Goal: Find specific page/section: Find specific page/section

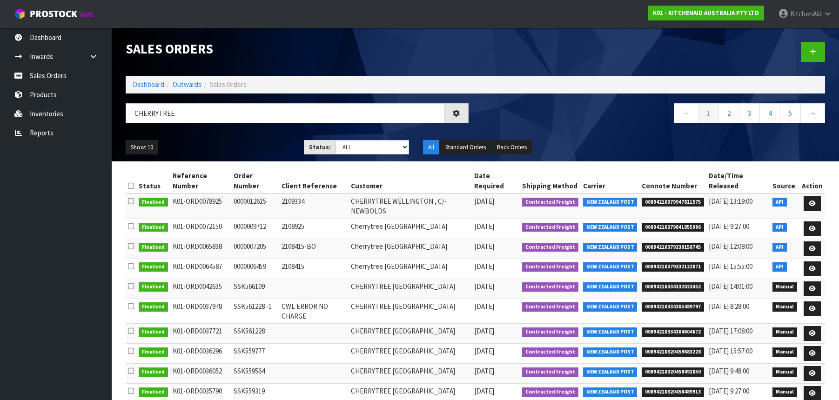
click at [163, 116] on input "CHERRYTREE" at bounding box center [285, 113] width 319 height 20
click at [164, 112] on input "CORDLESSGO" at bounding box center [285, 113] width 319 height 20
click at [165, 114] on input "CORDLESSGO" at bounding box center [285, 113] width 319 height 20
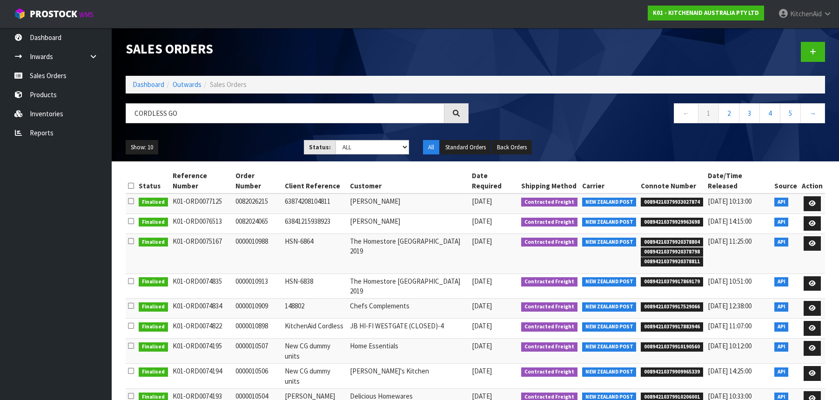
drag, startPoint x: 193, startPoint y: 117, endPoint x: 132, endPoint y: 113, distance: 61.1
click at [132, 113] on input "CORDLESS GO" at bounding box center [285, 113] width 319 height 20
type input "CORDLESS GO"
click at [54, 101] on link "Products" at bounding box center [56, 94] width 112 height 19
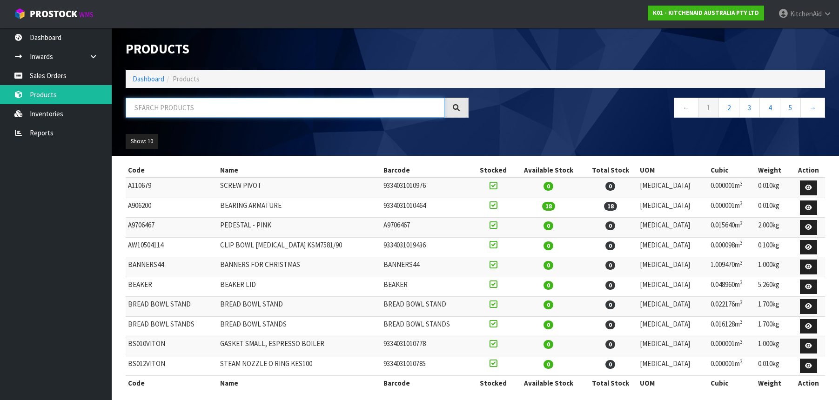
click at [163, 109] on input "text" at bounding box center [285, 108] width 319 height 20
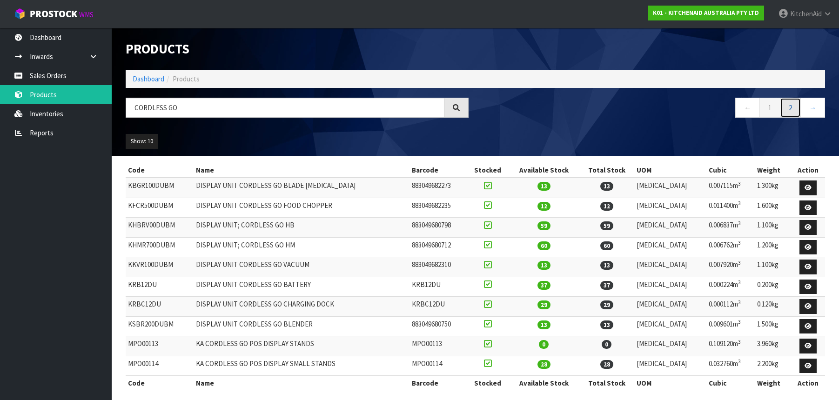
click at [795, 109] on link "2" at bounding box center [790, 108] width 21 height 20
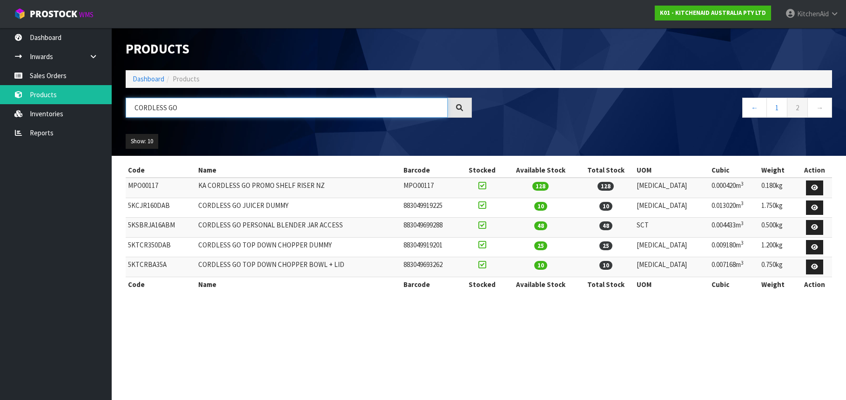
drag, startPoint x: 180, startPoint y: 110, endPoint x: 130, endPoint y: 110, distance: 49.3
click at [130, 110] on input "CORDLESS GO" at bounding box center [287, 108] width 322 height 20
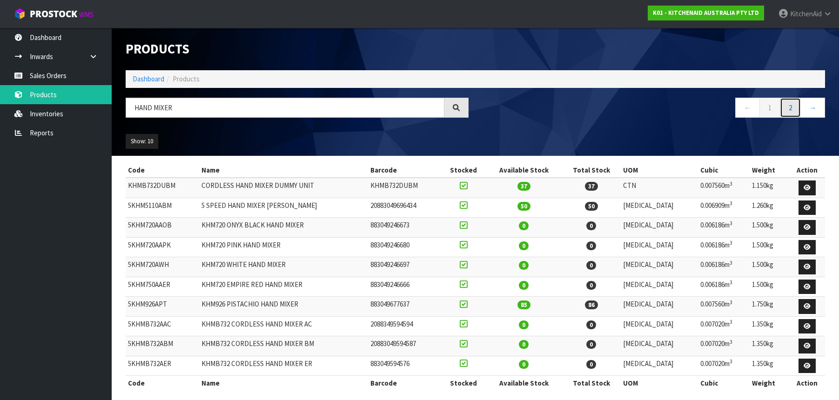
click at [795, 109] on link "2" at bounding box center [790, 108] width 21 height 20
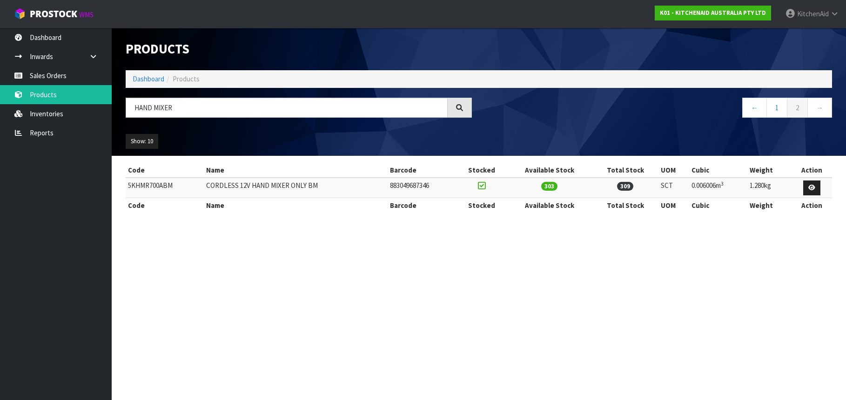
click at [150, 187] on td "5KHMR700ABM" at bounding box center [165, 188] width 78 height 20
click at [152, 187] on td "5KHMR700ABM" at bounding box center [165, 188] width 78 height 20
copy td "5KHMR700ABM"
click at [140, 106] on input "HAND MIXER" at bounding box center [287, 108] width 322 height 20
click at [159, 107] on input "HAND MIXER" at bounding box center [287, 108] width 322 height 20
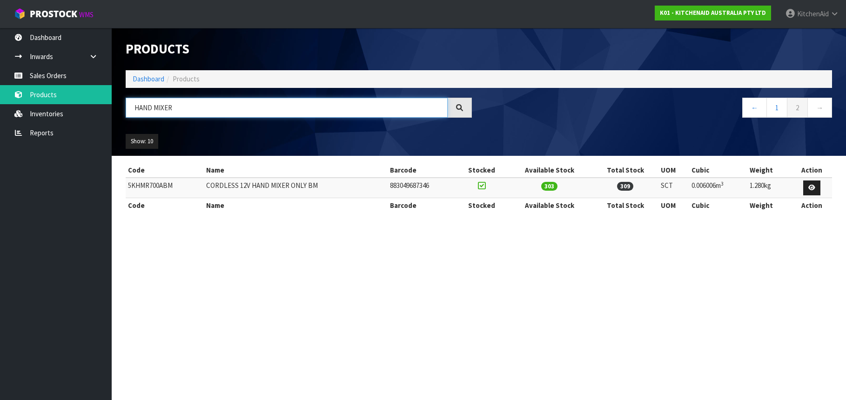
click at [159, 107] on input "HAND MIXER" at bounding box center [287, 108] width 322 height 20
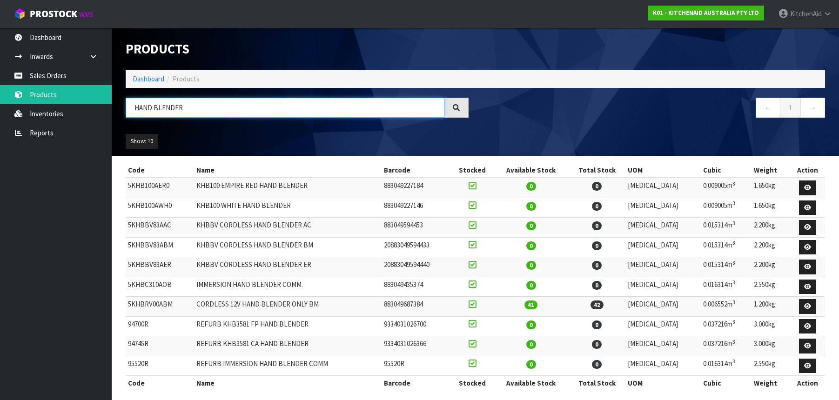
type input "HAND BLENDER"
click at [155, 306] on td "5KHBRV00ABM" at bounding box center [160, 307] width 68 height 20
copy td "5KHBRV00ABM"
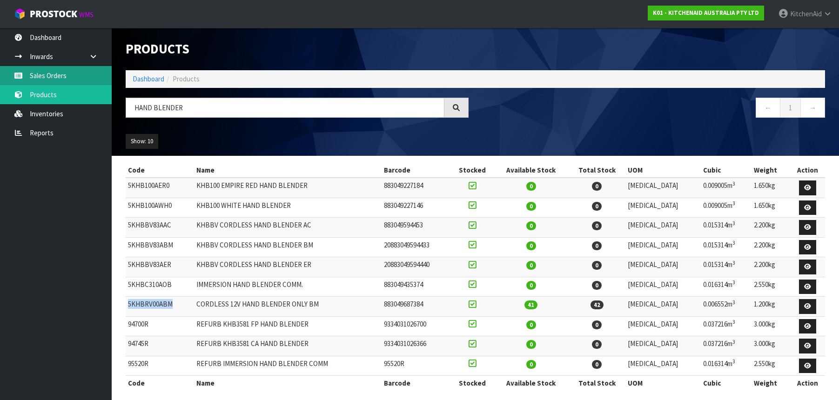
click at [53, 79] on link "Sales Orders" at bounding box center [56, 75] width 112 height 19
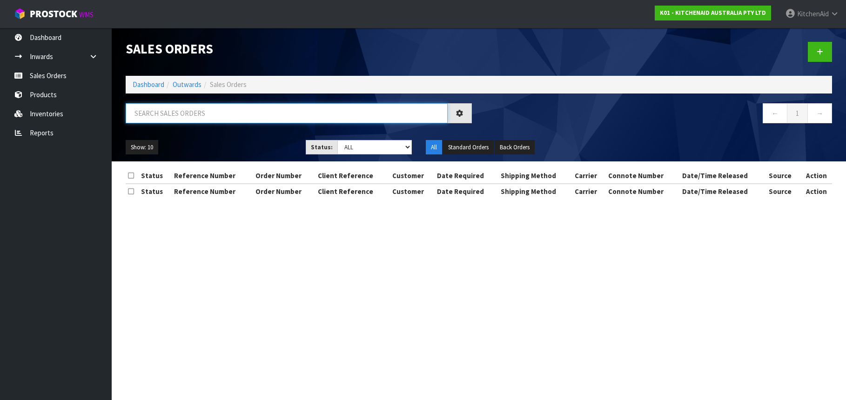
click at [177, 113] on input "text" at bounding box center [287, 113] width 322 height 20
type input "ASKO"
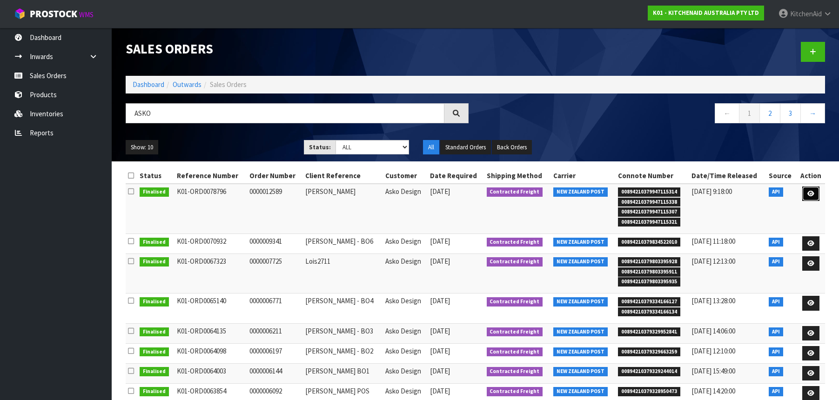
click at [811, 193] on icon at bounding box center [810, 194] width 7 height 6
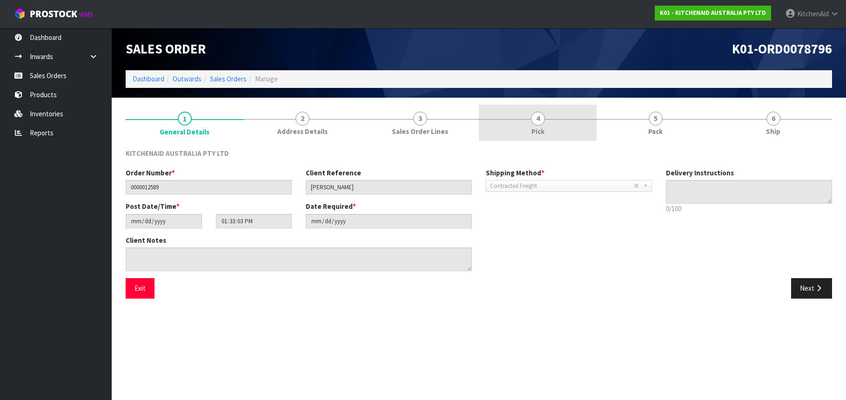
click at [540, 120] on span "4" at bounding box center [538, 119] width 14 height 14
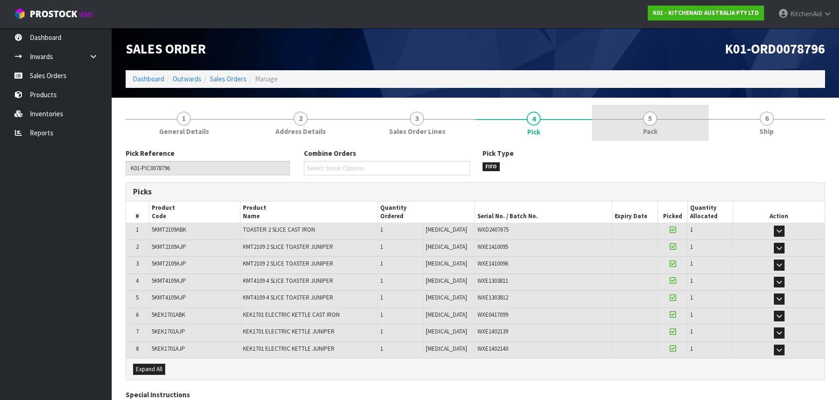
click at [656, 124] on link "5 Pack" at bounding box center [650, 123] width 117 height 37
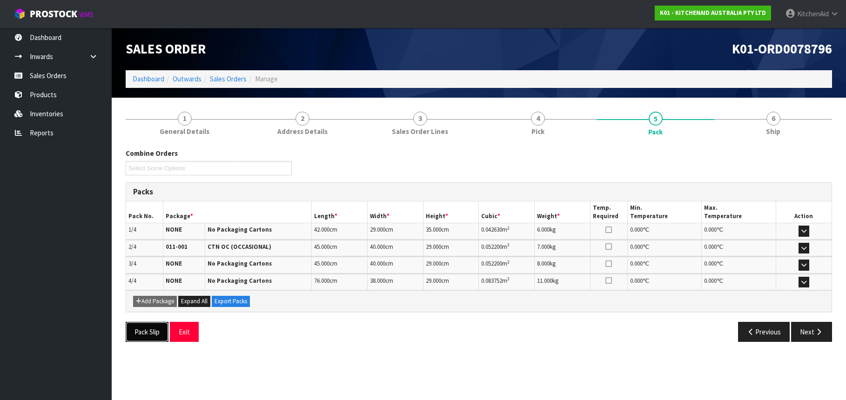
click at [142, 331] on button "Pack Slip" at bounding box center [147, 332] width 43 height 20
click at [47, 100] on link "Products" at bounding box center [56, 94] width 112 height 19
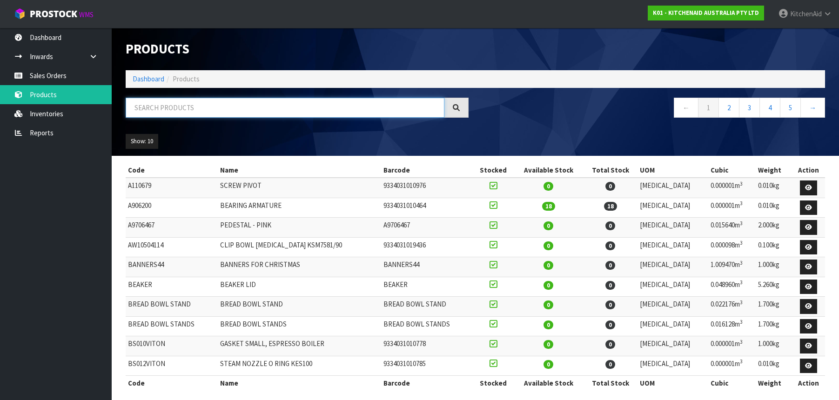
click at [149, 107] on input "text" at bounding box center [285, 108] width 319 height 20
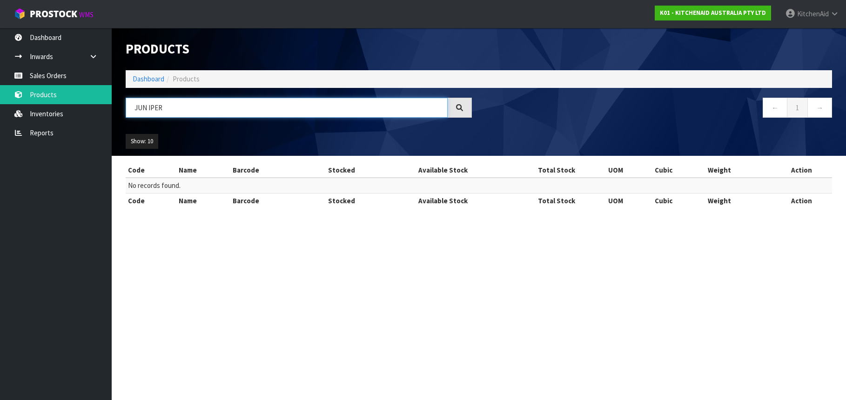
click at [148, 108] on input "JUN IPER" at bounding box center [287, 108] width 322 height 20
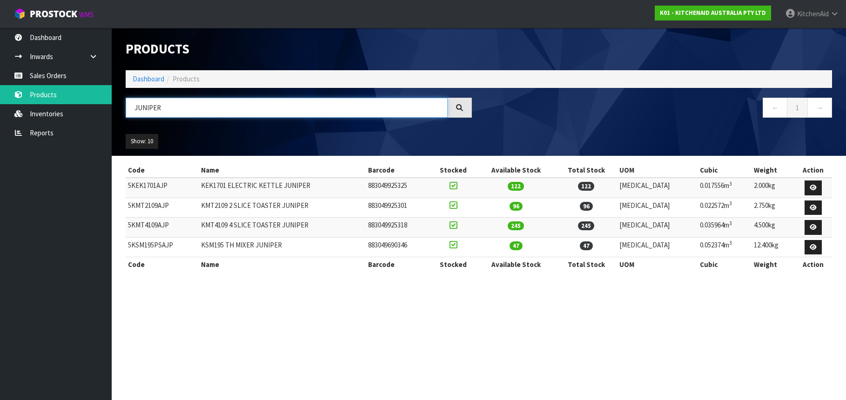
click at [146, 110] on input "JUNIPER" at bounding box center [287, 108] width 322 height 20
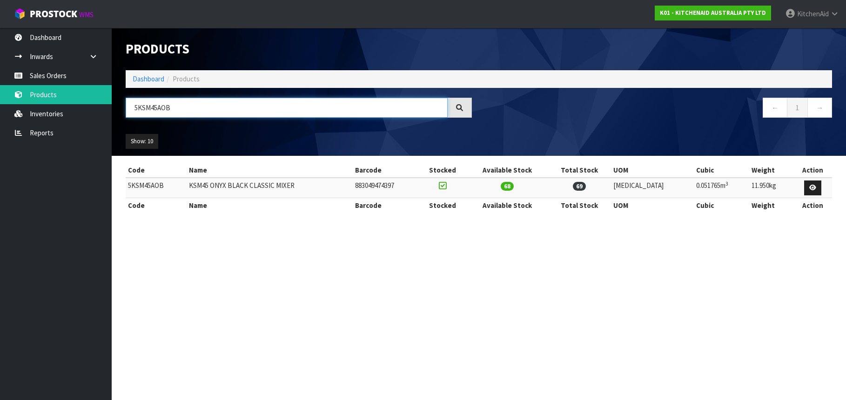
type input "5KSM45AOB"
